Goal: Task Accomplishment & Management: Use online tool/utility

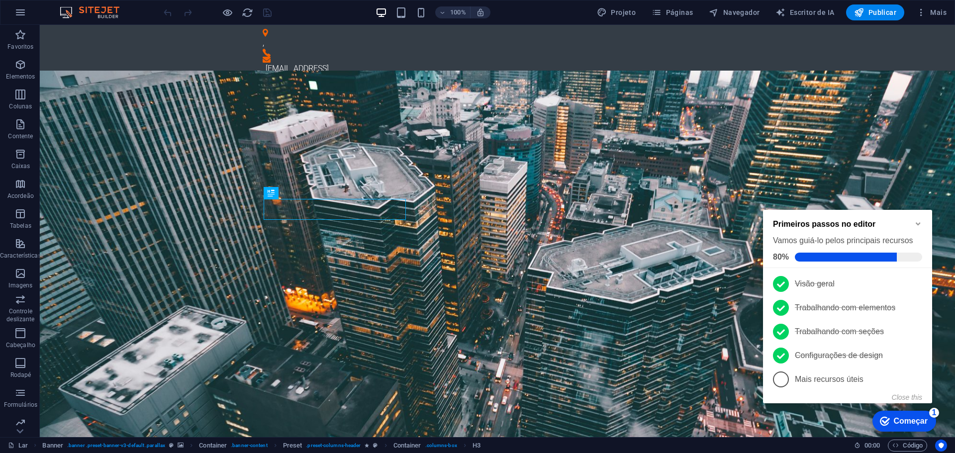
click at [907, 383] on link "5 Mais recursos úteis - incompleto" at bounding box center [847, 380] width 149 height 16
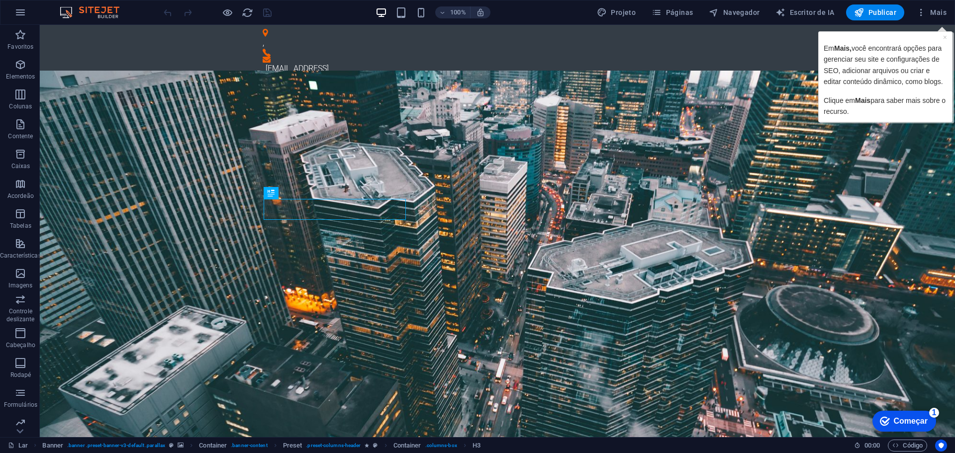
click at [911, 419] on font "Começar" at bounding box center [911, 421] width 34 height 8
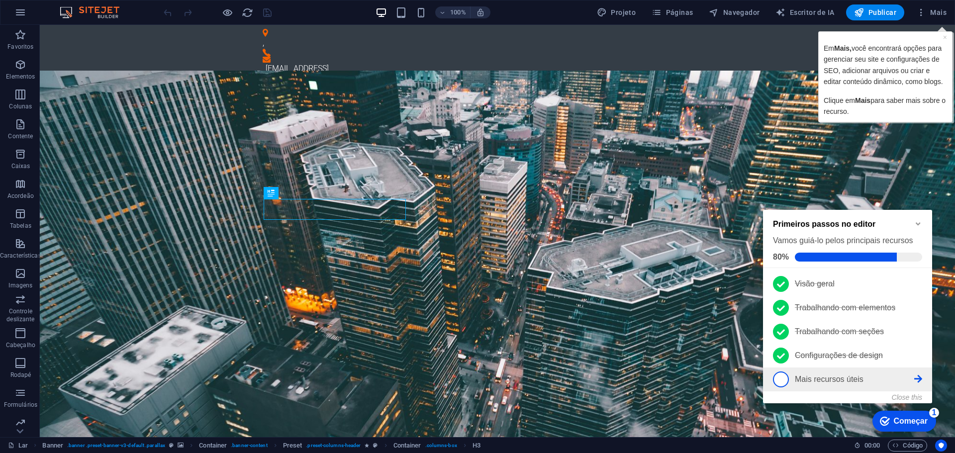
click at [830, 373] on link "5 Mais recursos úteis - incompleto" at bounding box center [847, 380] width 149 height 16
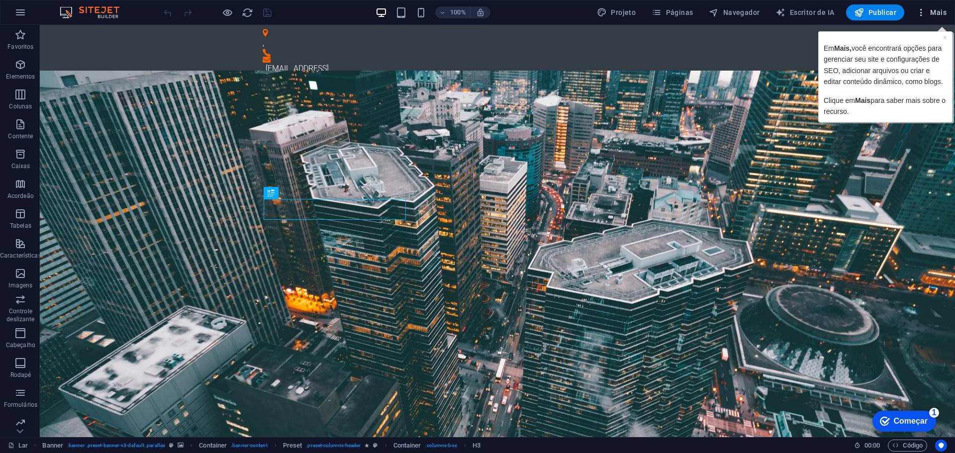
click at [944, 10] on font "Mais" at bounding box center [939, 12] width 16 height 8
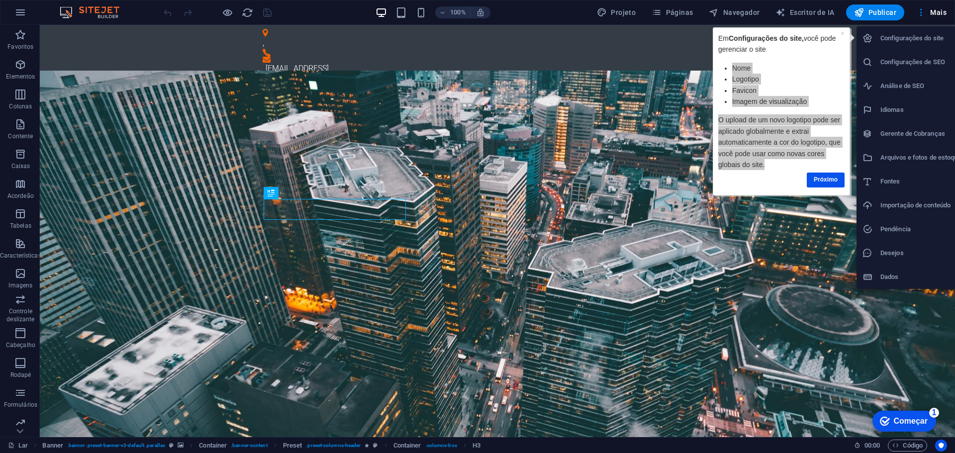
drag, startPoint x: 732, startPoint y: 67, endPoint x: 786, endPoint y: 171, distance: 117.3
click at [786, 171] on div "Em Configurações do site, você pode gerenciar o site Nome Logotipo Favicon Imag…" at bounding box center [782, 111] width 126 height 157
click at [816, 182] on font "Próximo" at bounding box center [826, 179] width 24 height 7
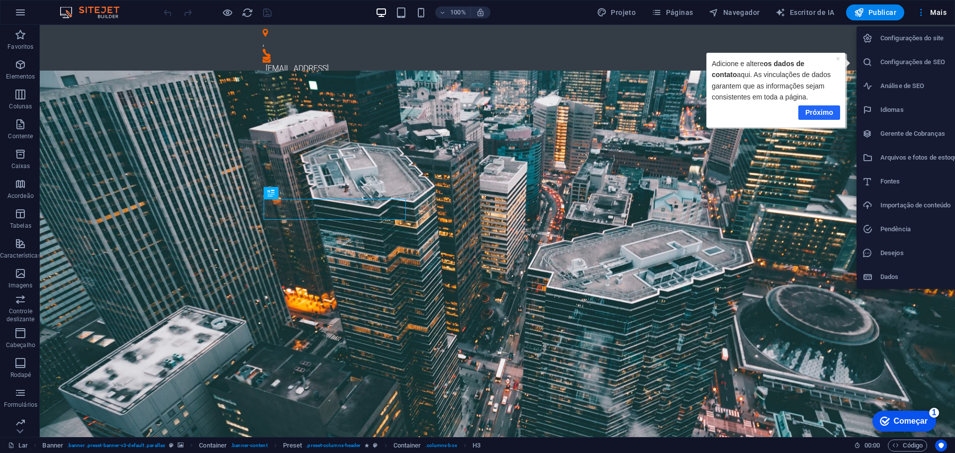
click at [816, 114] on font "Próximo" at bounding box center [819, 112] width 28 height 8
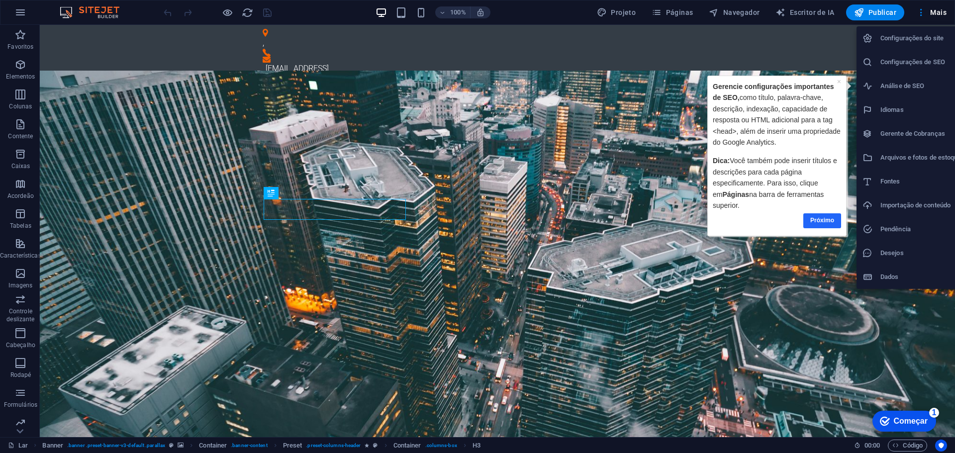
drag, startPoint x: 816, startPoint y: 228, endPoint x: 1522, endPoint y: 303, distance: 710.6
click at [816, 228] on link "Próximo" at bounding box center [823, 220] width 38 height 14
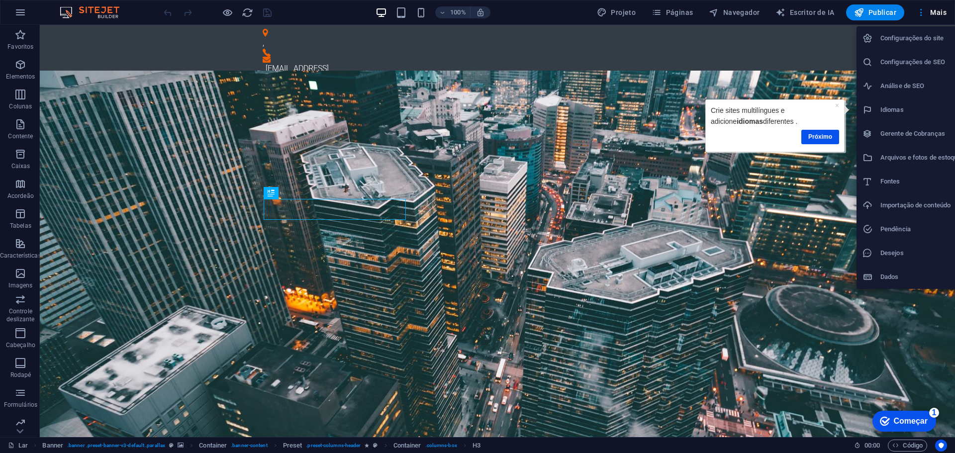
click at [890, 40] on font "Configurações do site" at bounding box center [912, 37] width 63 height 7
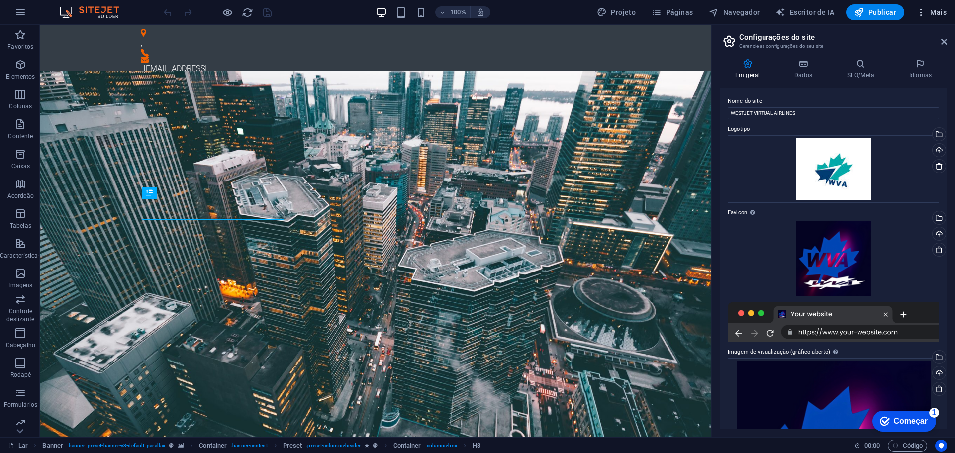
click at [919, 12] on icon "button" at bounding box center [922, 12] width 10 height 10
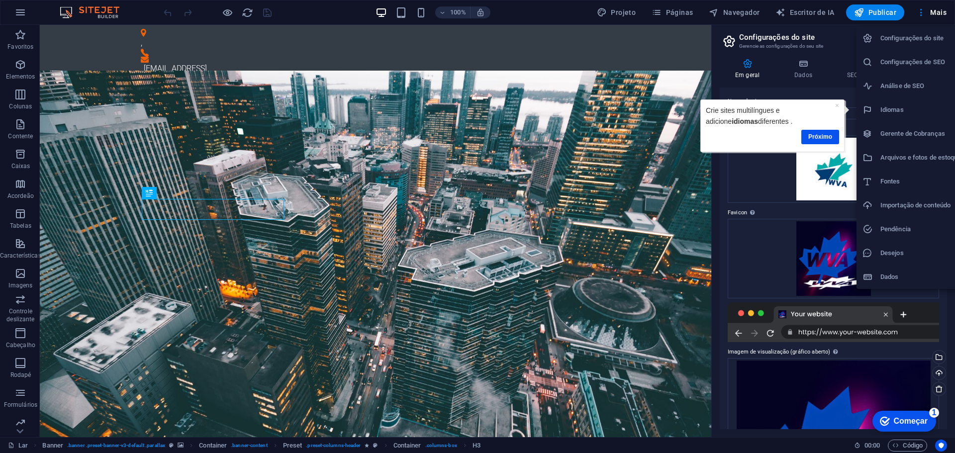
click at [884, 81] on h6 "Análise de SEO" at bounding box center [921, 86] width 81 height 12
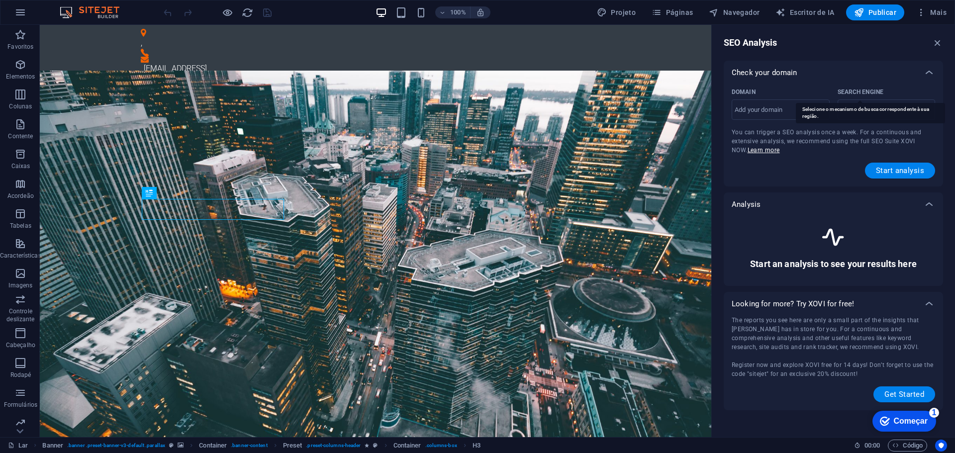
select select "[DOMAIN_NAME]"
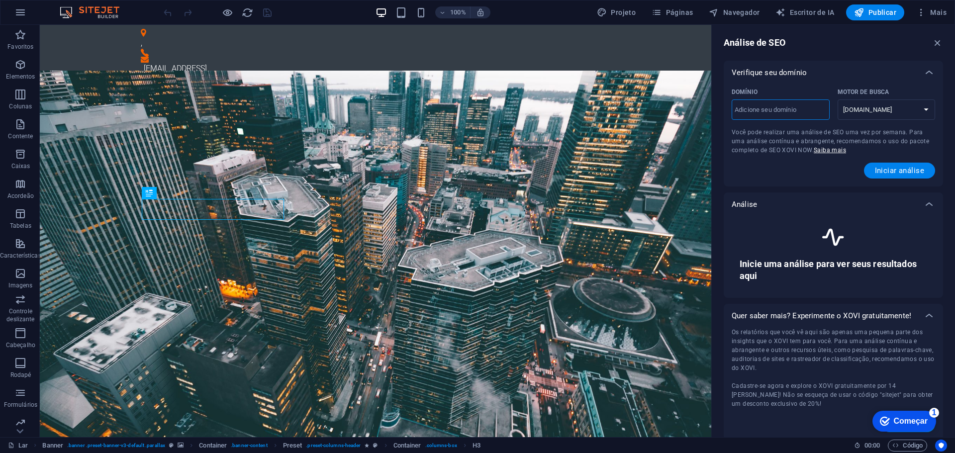
click at [751, 109] on input "Domínio ​" at bounding box center [781, 110] width 98 height 16
click at [875, 111] on select "[DOMAIN_NAME] [DOMAIN_NAME] [DOMAIN_NAME] [DOMAIN_NAME] [DOMAIN_NAME] [DOMAIN_N…" at bounding box center [887, 110] width 98 height 20
click at [807, 113] on input "Domínio ​" at bounding box center [781, 110] width 98 height 16
type input "[DOMAIN_NAME]"
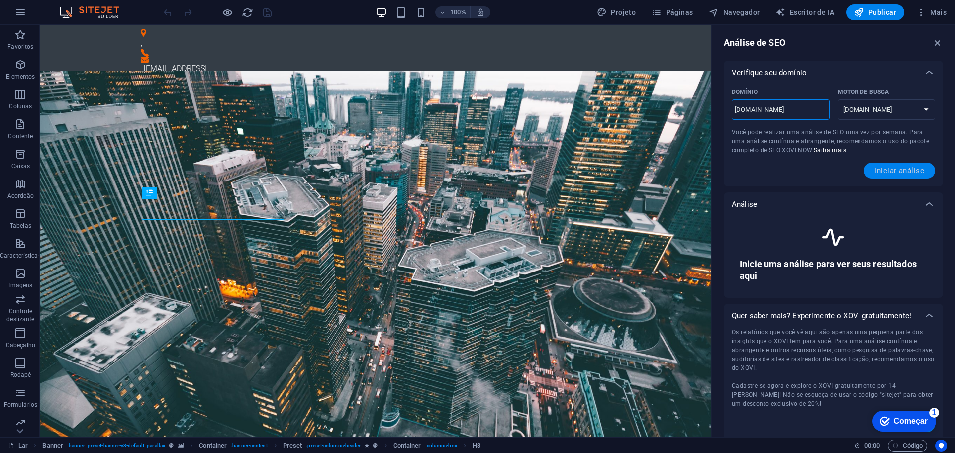
click at [880, 165] on button "Iniciar análise" at bounding box center [899, 171] width 71 height 16
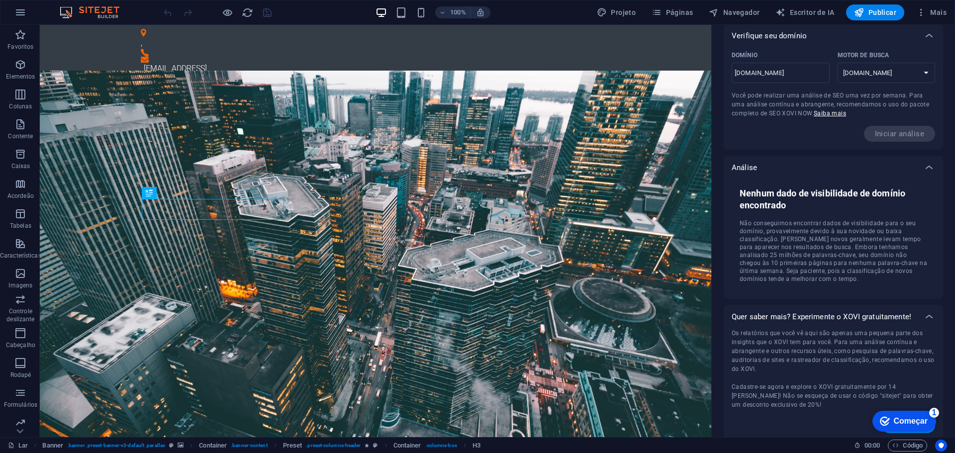
scroll to position [41, 0]
